Goal: Information Seeking & Learning: Learn about a topic

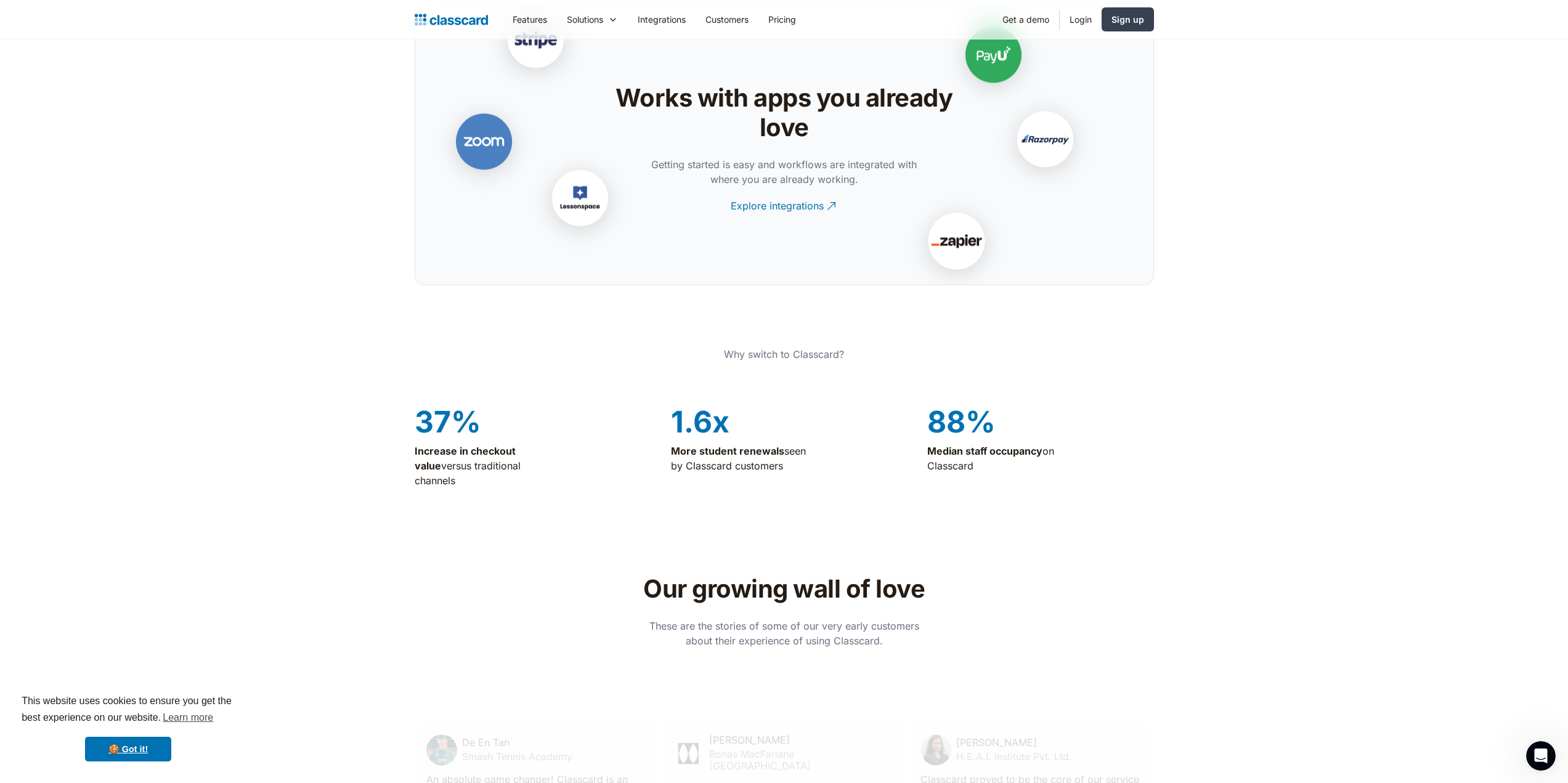
scroll to position [2588, 0]
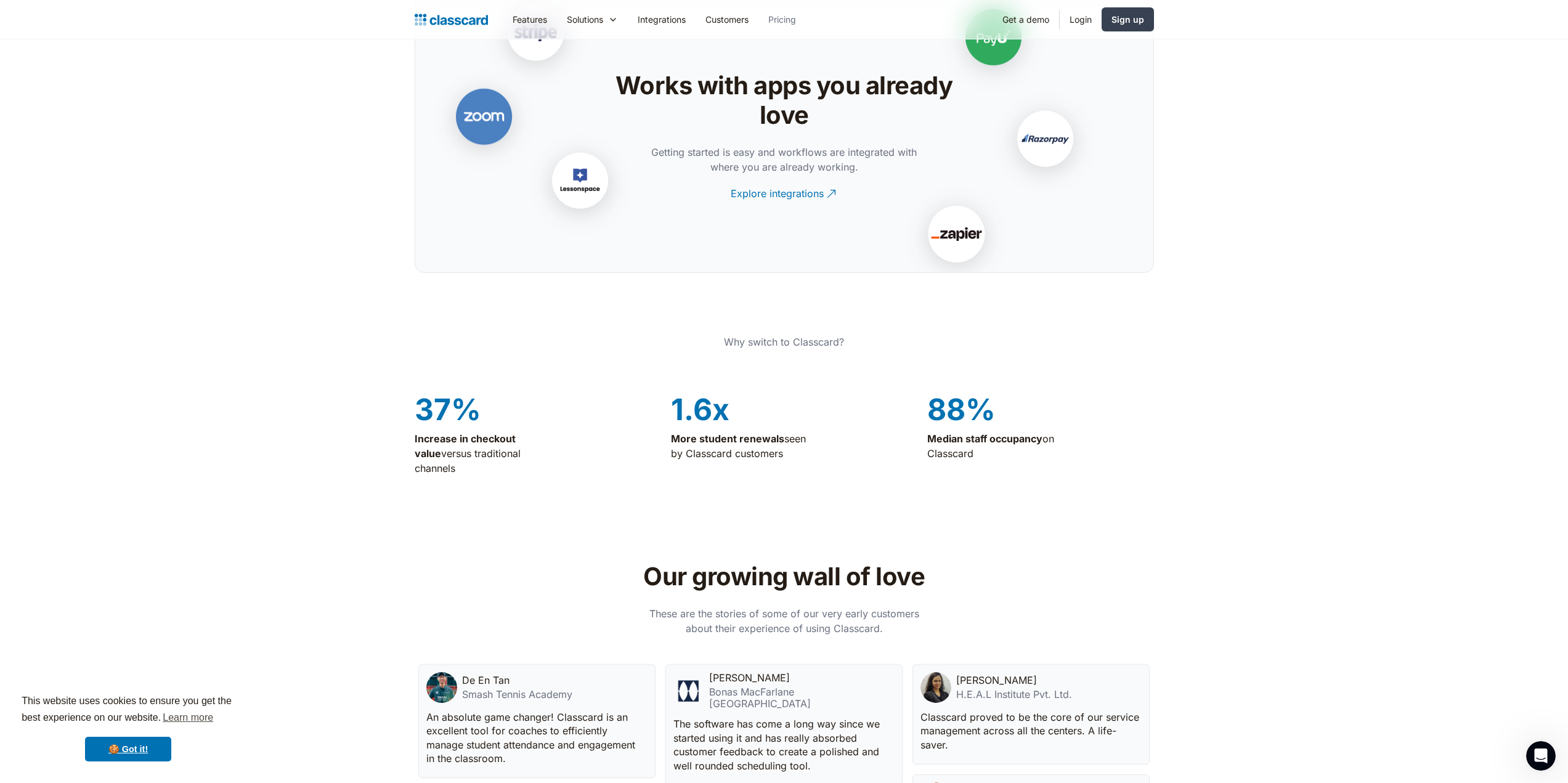
click at [784, 10] on link "Pricing" at bounding box center [782, 19] width 48 height 28
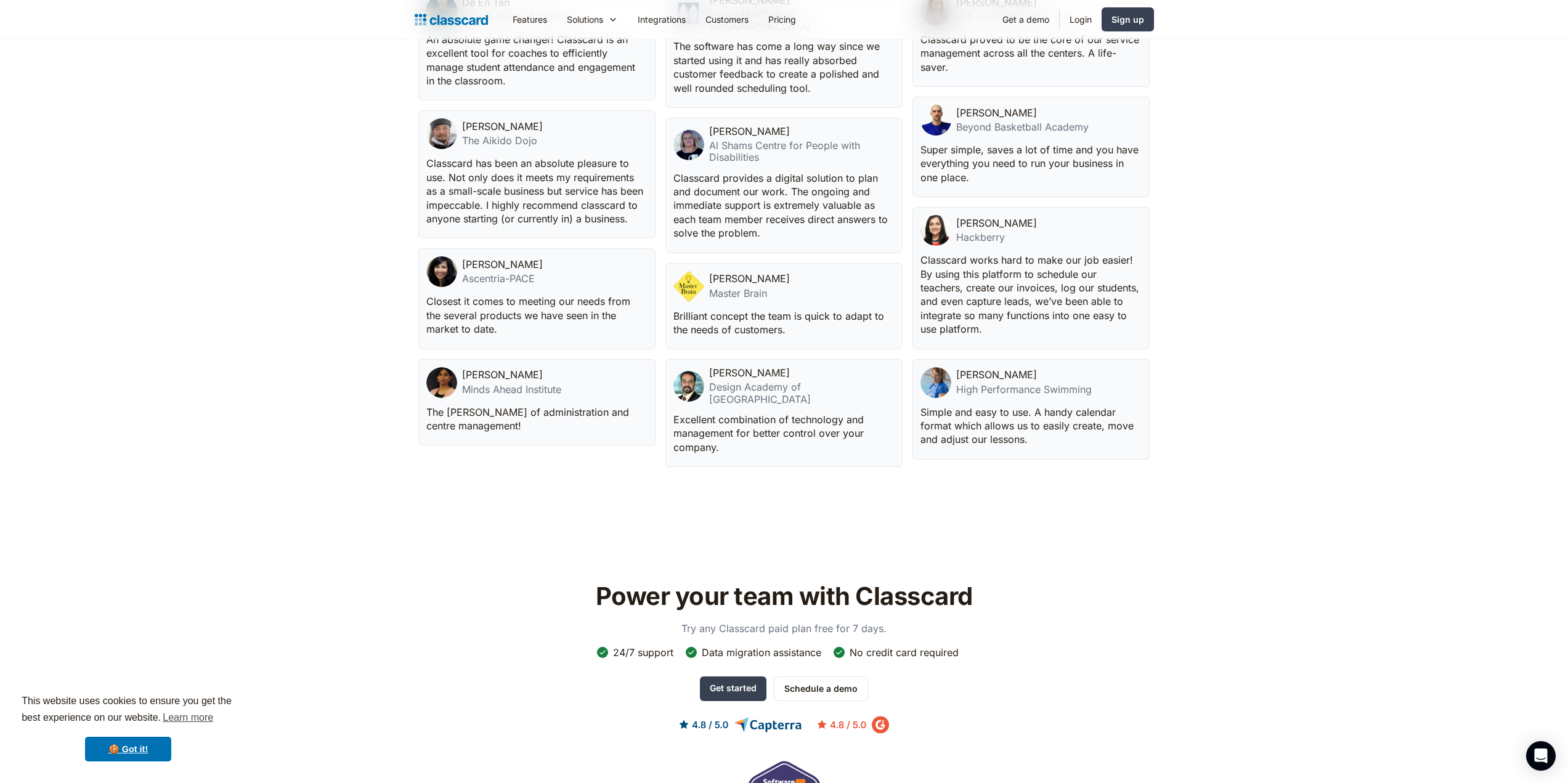
scroll to position [2773, 0]
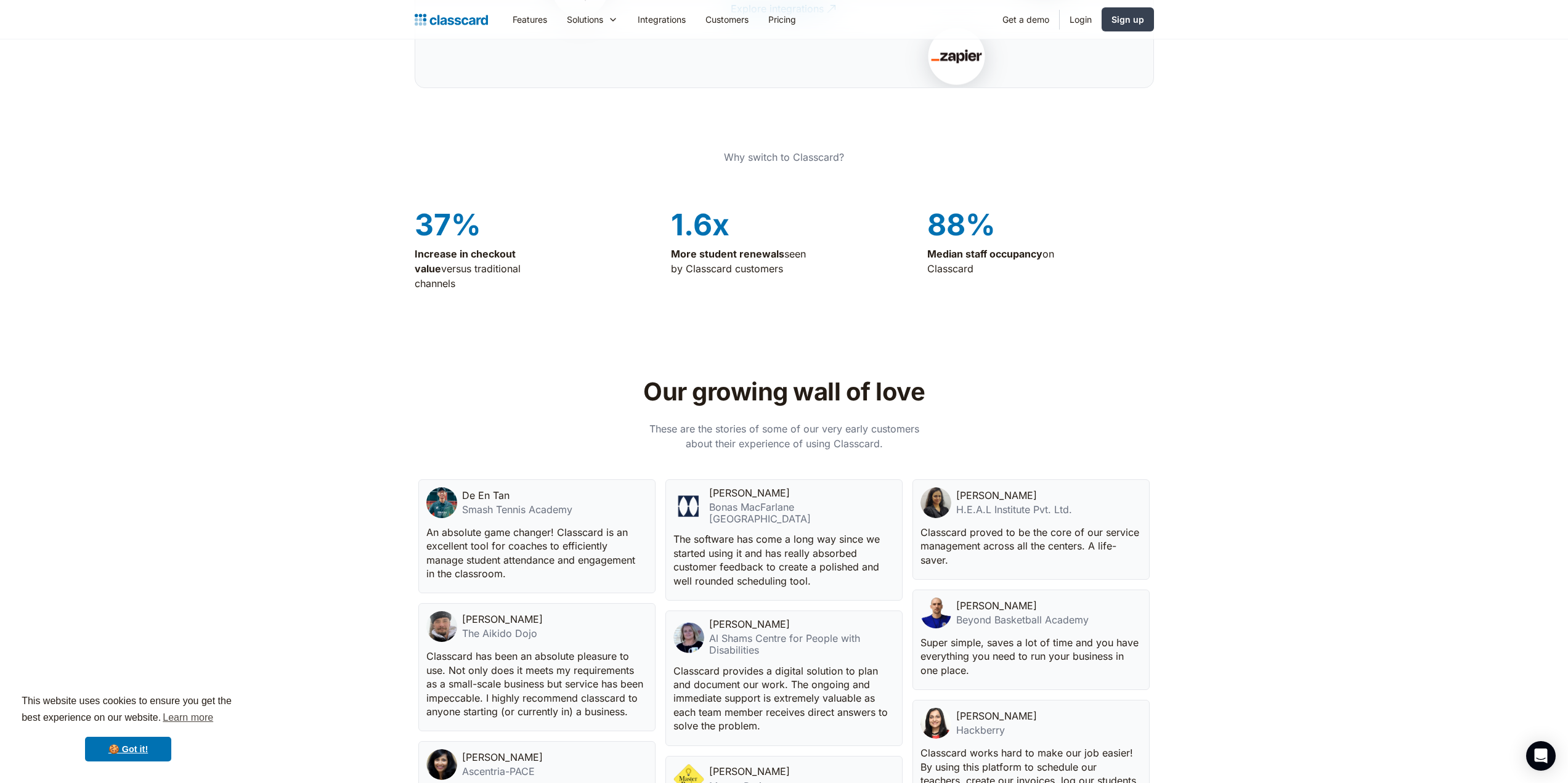
click at [489, 490] on div "De En Tan" at bounding box center [486, 496] width 48 height 12
click at [449, 488] on div at bounding box center [442, 503] width 31 height 31
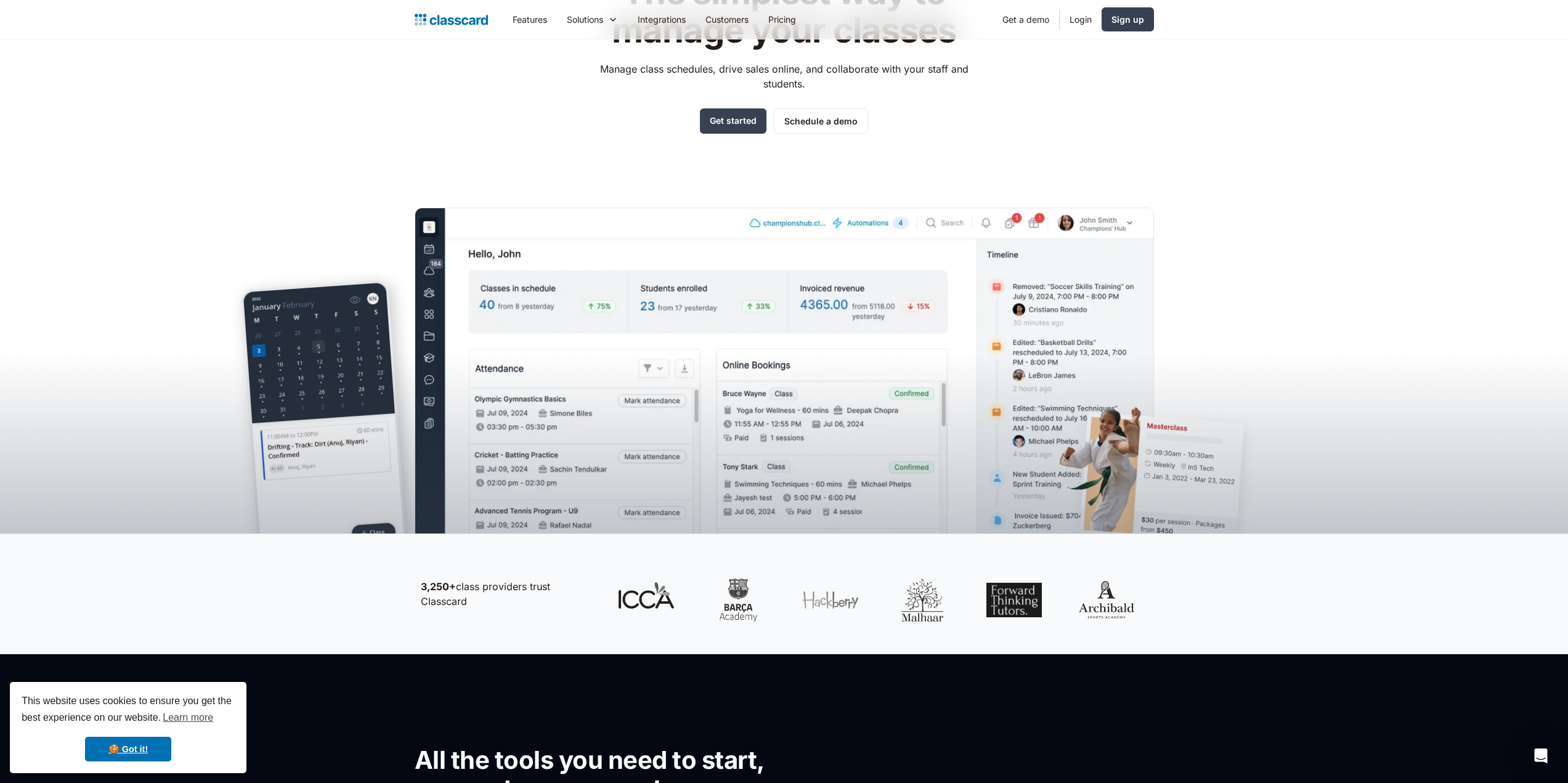
scroll to position [0, 0]
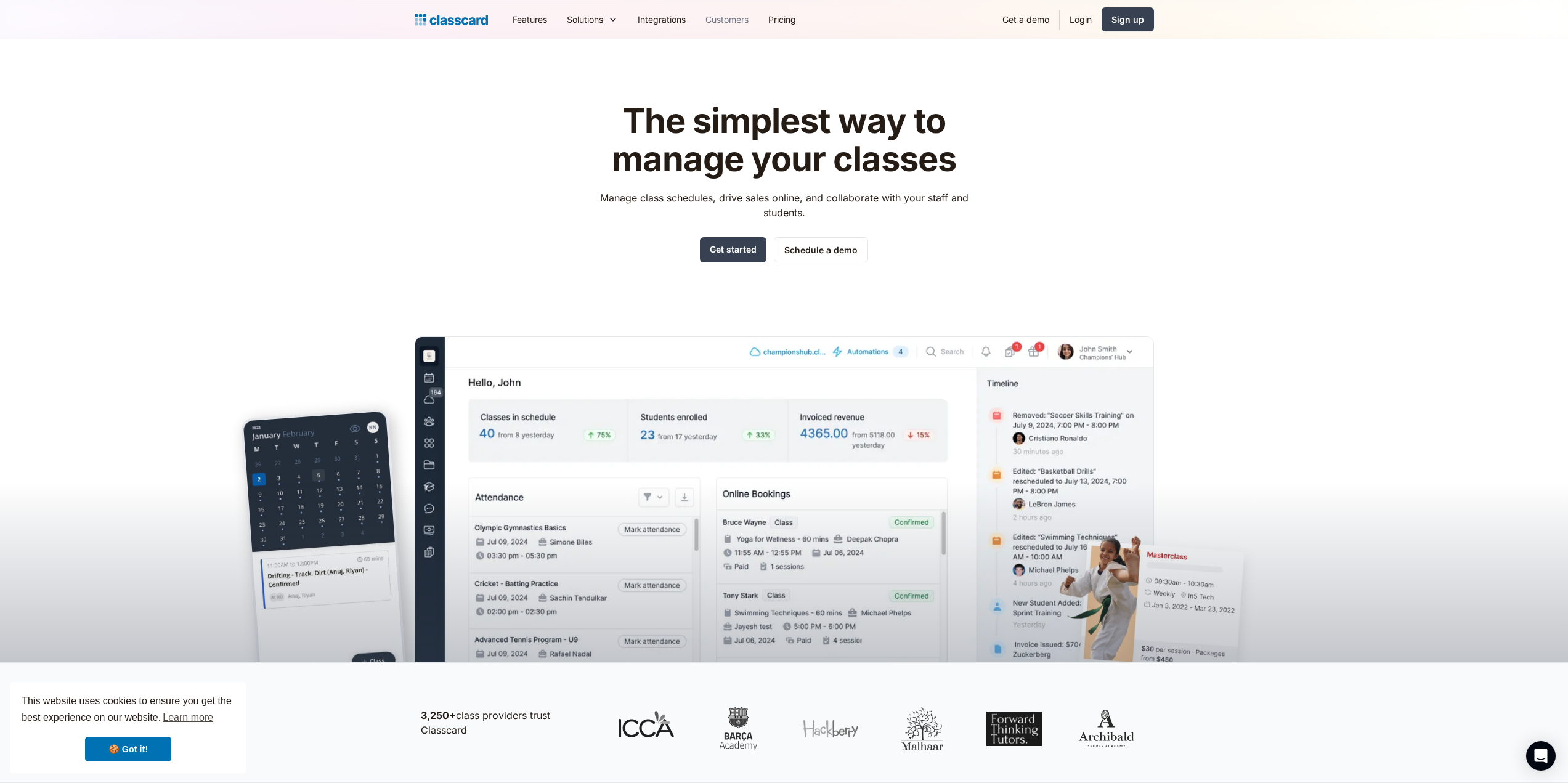
click at [758, 20] on link "Customers" at bounding box center [726, 19] width 63 height 28
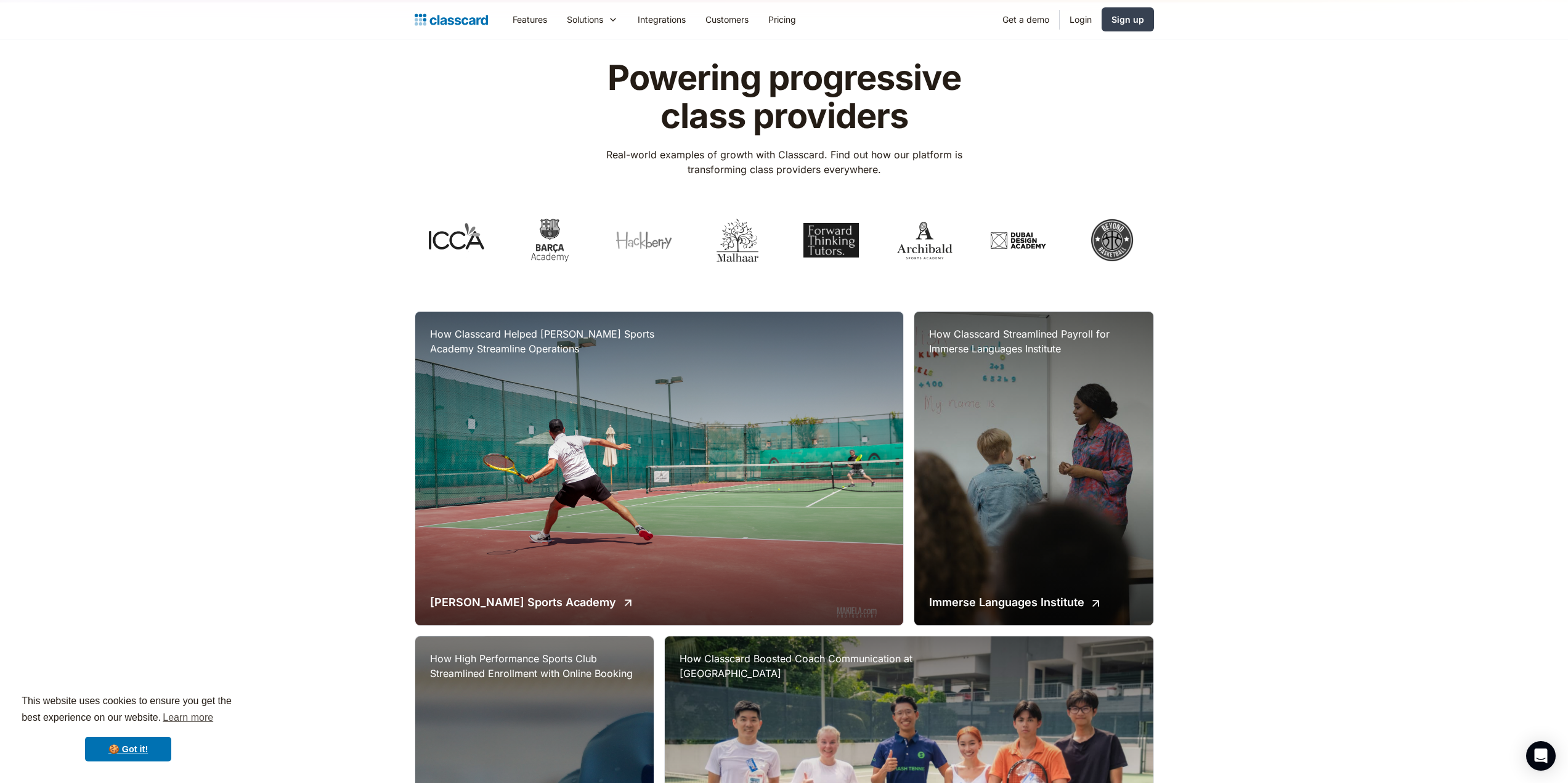
scroll to position [247, 0]
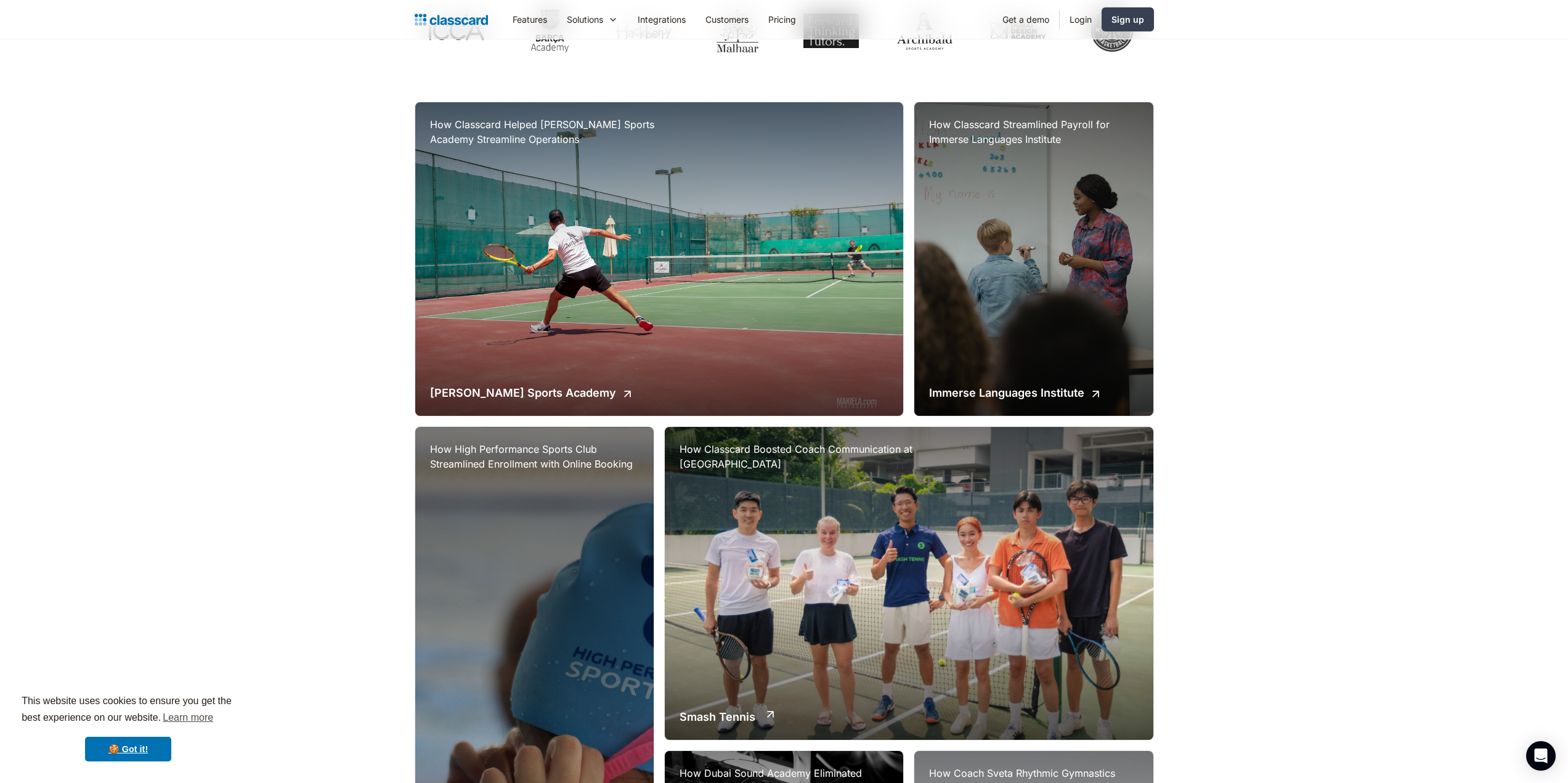
click at [885, 555] on div "How Classcard Boosted Coach Communication at Smash Tennis Academy Smash Tennis" at bounding box center [909, 583] width 488 height 313
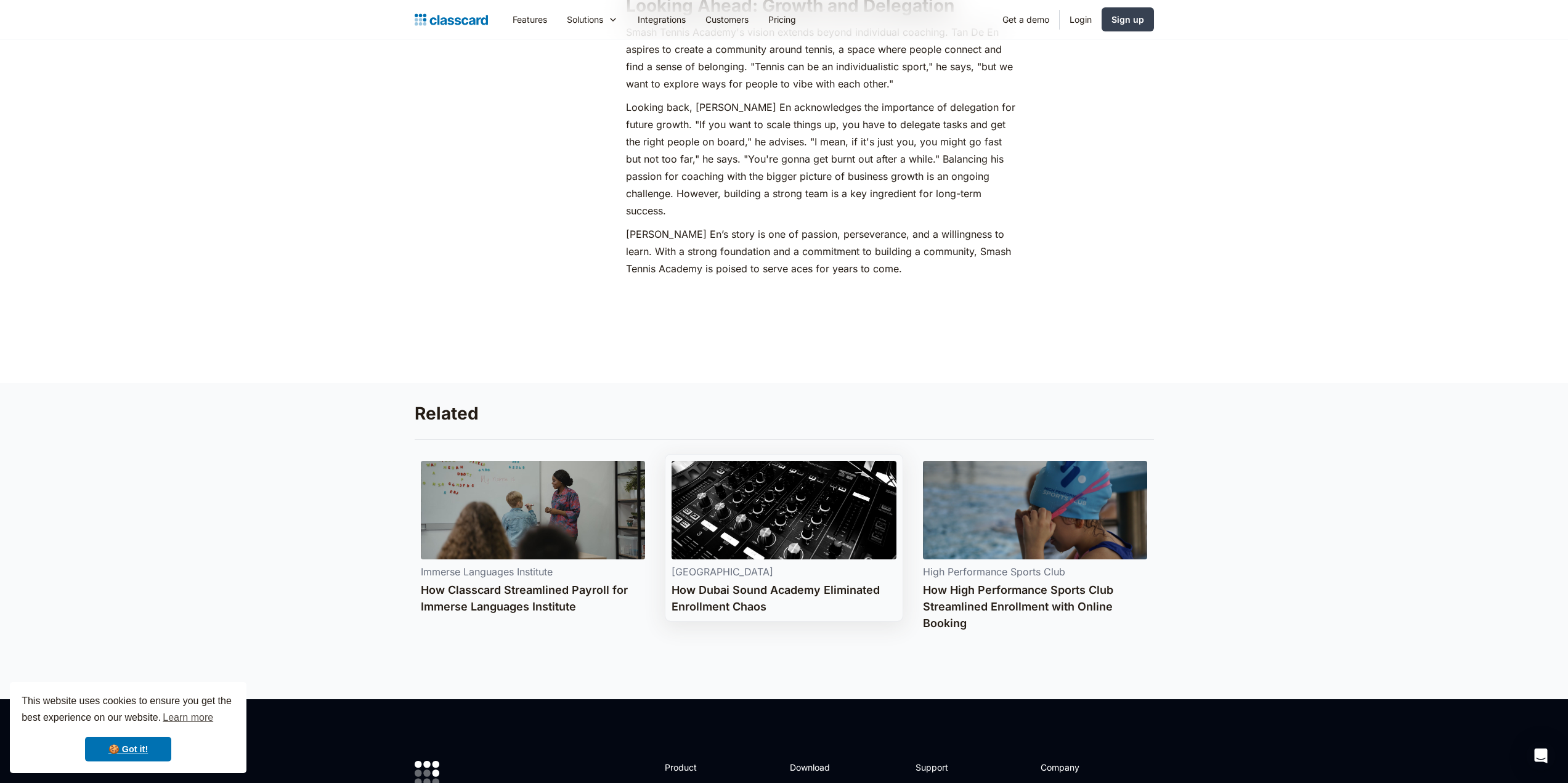
scroll to position [1541, 0]
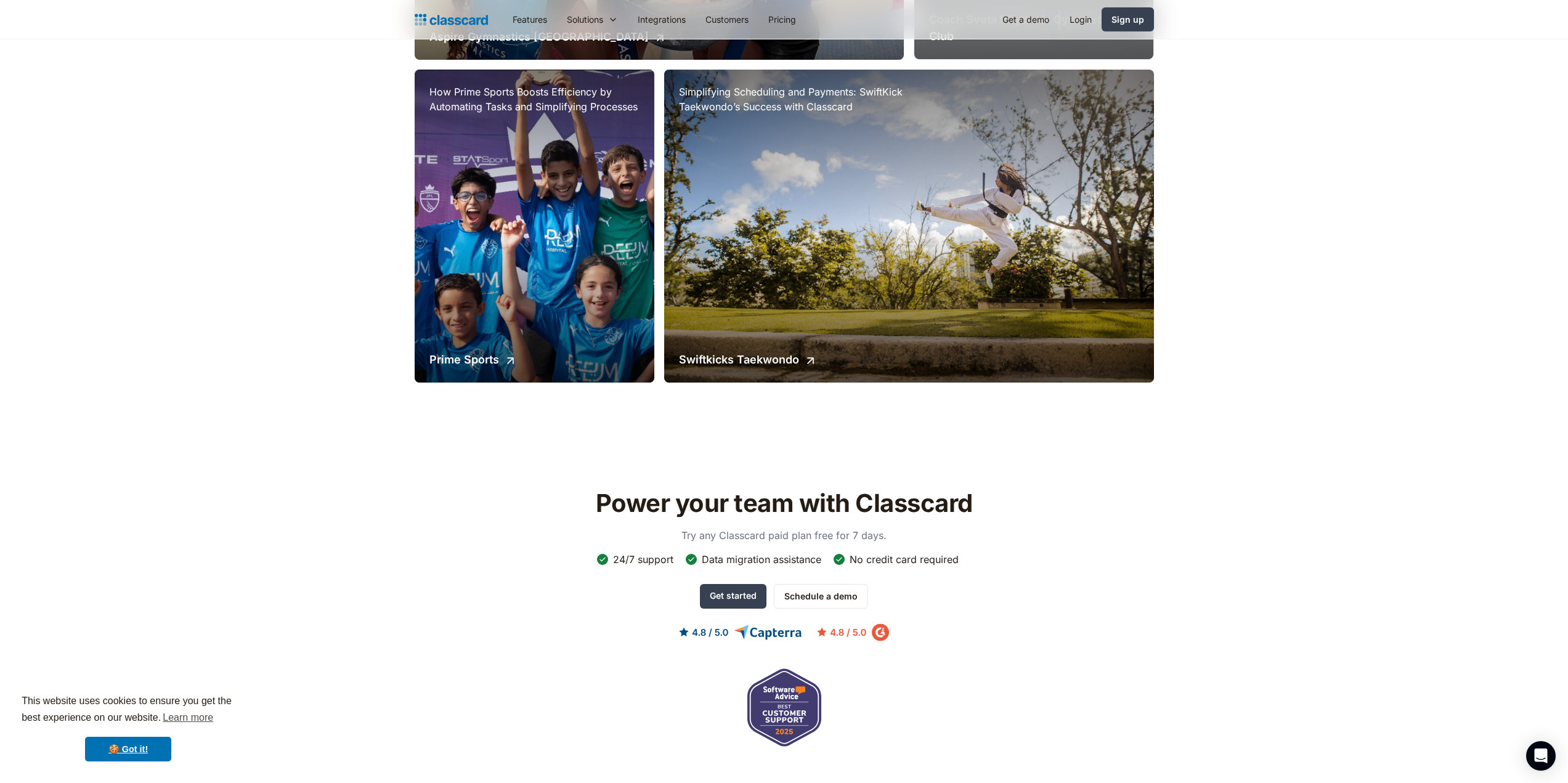
scroll to position [1602, 0]
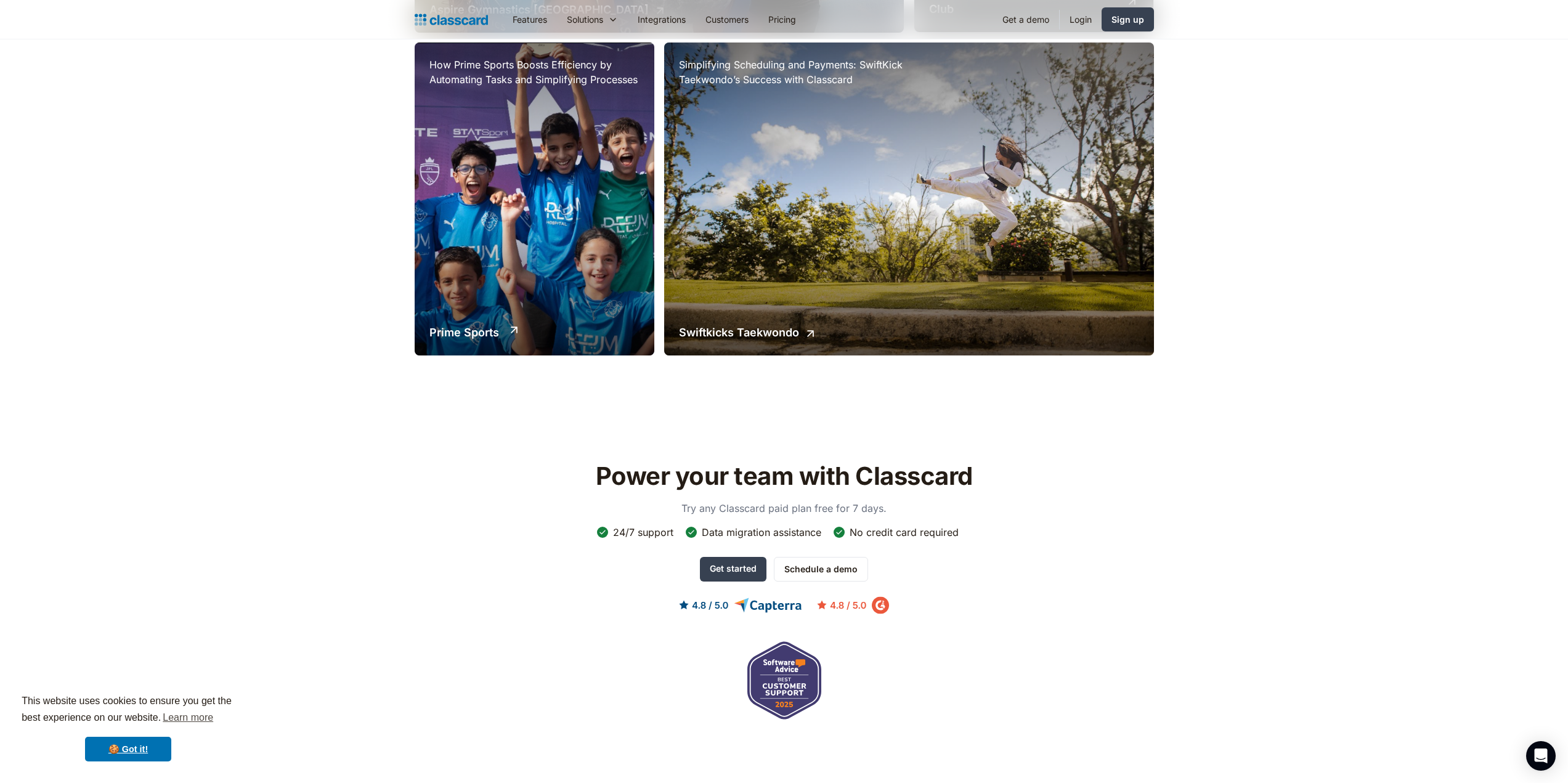
click at [602, 217] on div "How Prime Sports Boosts Efficiency by Automating Tasks and Simplifying Processe…" at bounding box center [534, 198] width 239 height 313
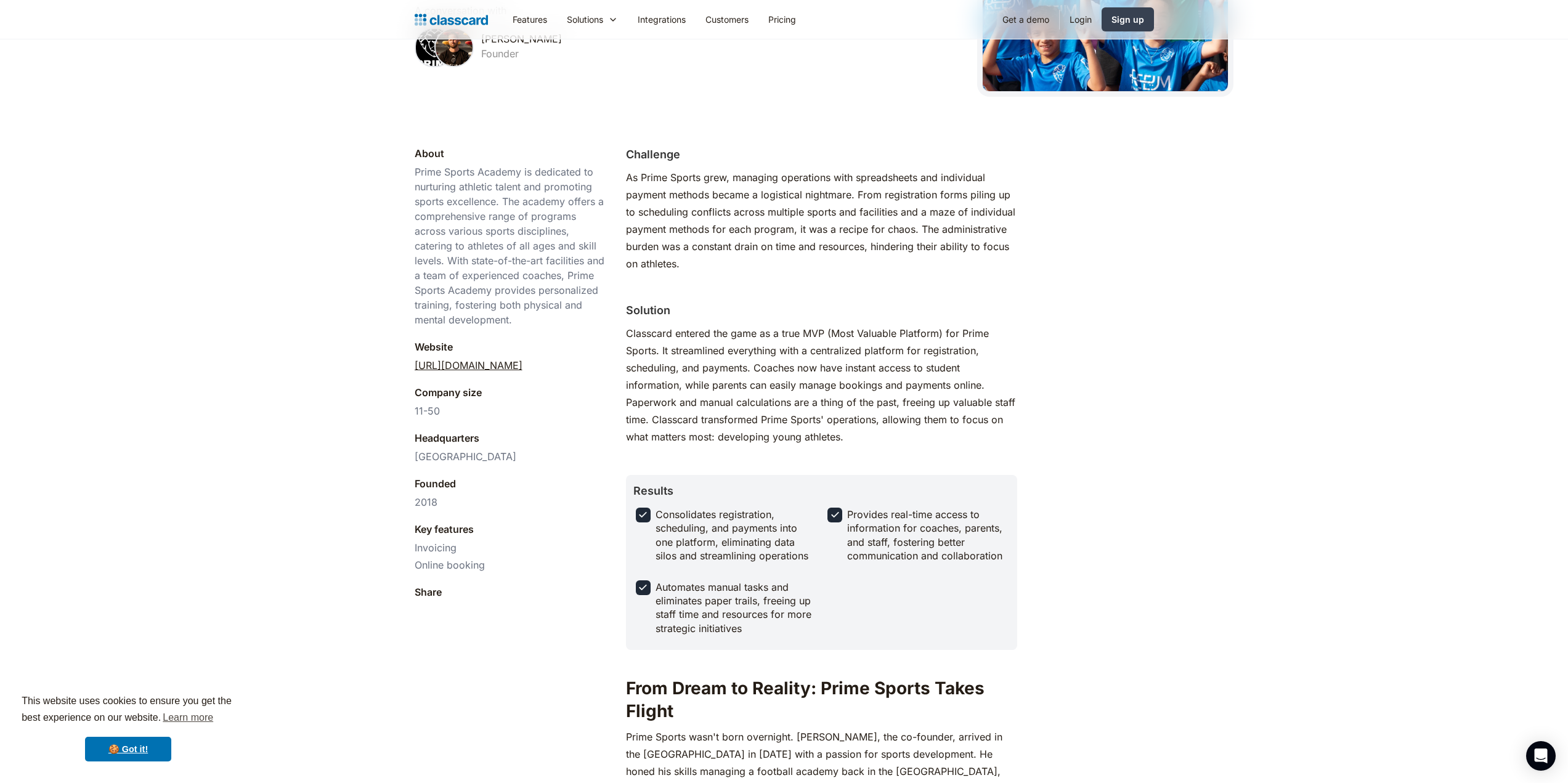
scroll to position [308, 0]
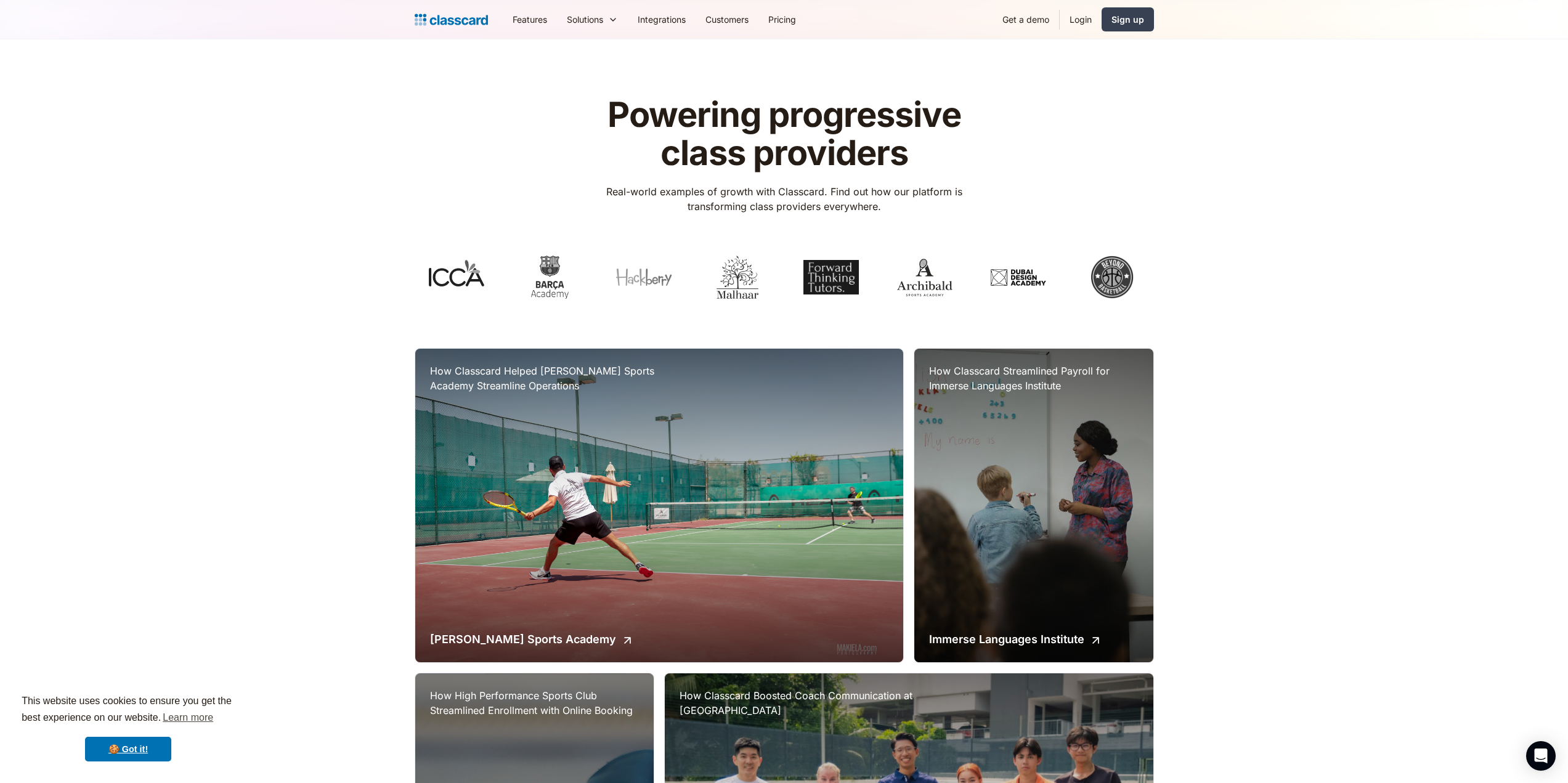
scroll to position [1600, 0]
